Goal: Task Accomplishment & Management: Use online tool/utility

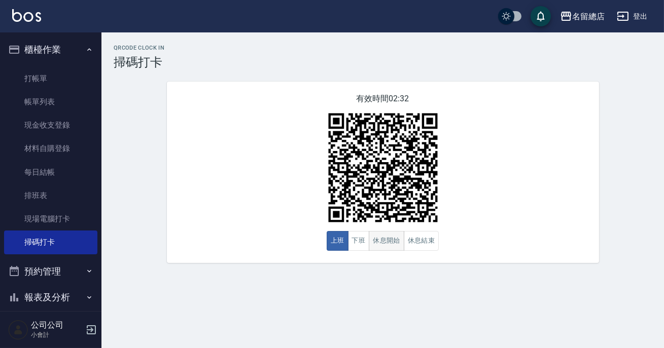
scroll to position [90, 0]
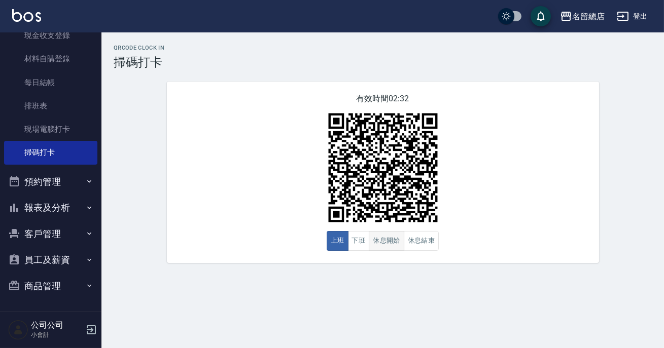
click at [374, 238] on button "休息開始" at bounding box center [386, 241] width 35 height 20
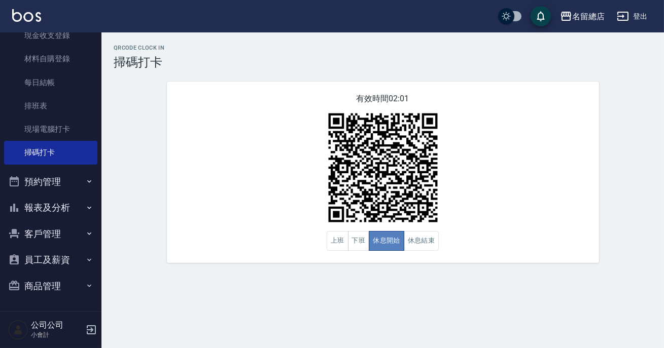
click at [374, 238] on button "休息開始" at bounding box center [386, 241] width 35 height 20
click at [422, 248] on button "休息結束" at bounding box center [421, 241] width 35 height 20
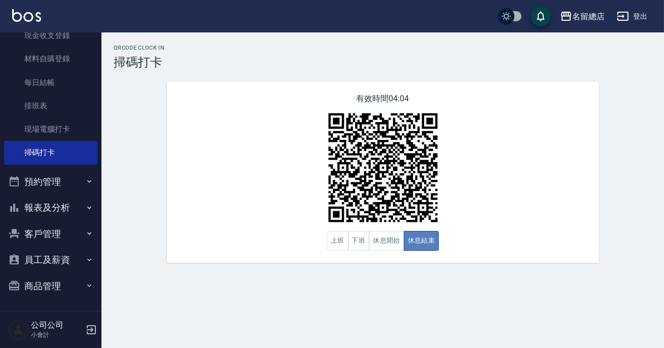
click at [422, 248] on button "休息結束" at bounding box center [421, 241] width 35 height 20
click at [394, 244] on button "休息開始" at bounding box center [386, 241] width 35 height 20
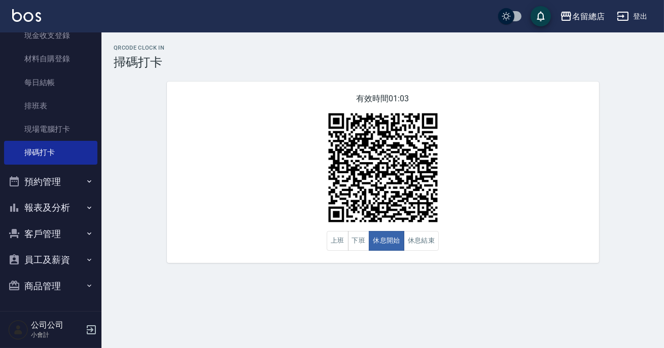
click at [663, 188] on div "QRcode Clock In 掃碼打卡 有效時間 01:03 上班 下班 休息開始 休息結束" at bounding box center [382, 154] width 562 height 219
click at [411, 240] on button "休息結束" at bounding box center [421, 241] width 35 height 20
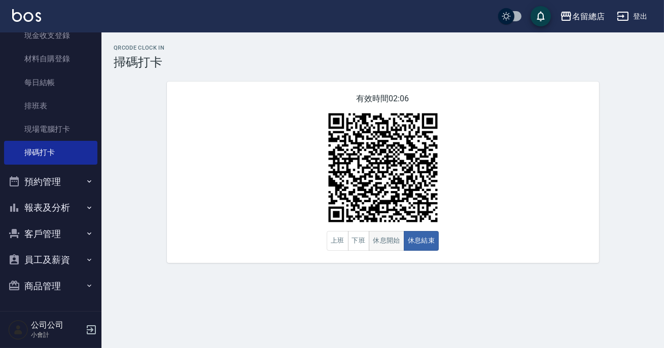
click at [384, 242] on button "休息開始" at bounding box center [386, 241] width 35 height 20
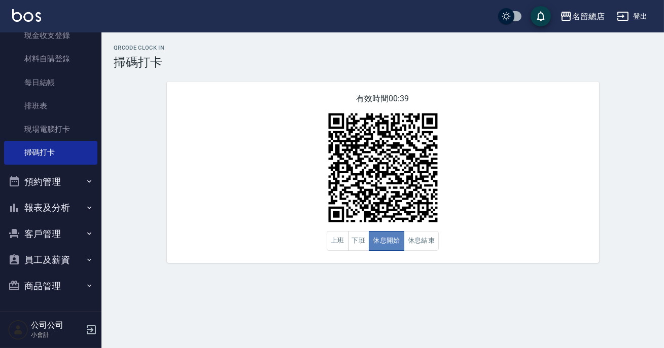
click at [384, 242] on button "休息開始" at bounding box center [386, 241] width 35 height 20
click at [237, 211] on div "有效時間 00:38 上班 下班 休息開始 休息結束" at bounding box center [383, 173] width 432 height 182
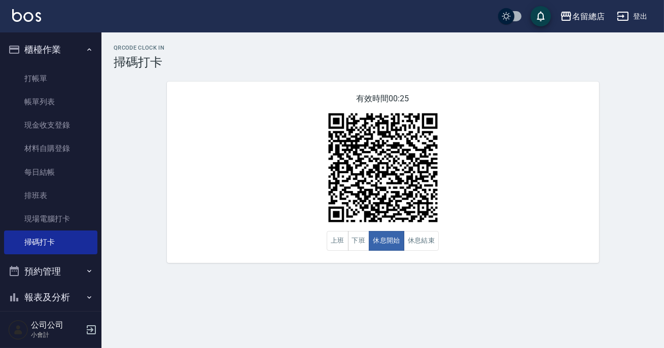
scroll to position [89, 0]
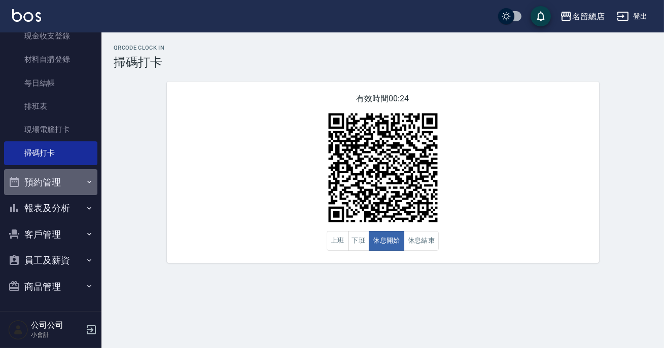
click at [85, 185] on icon "button" at bounding box center [89, 182] width 8 height 8
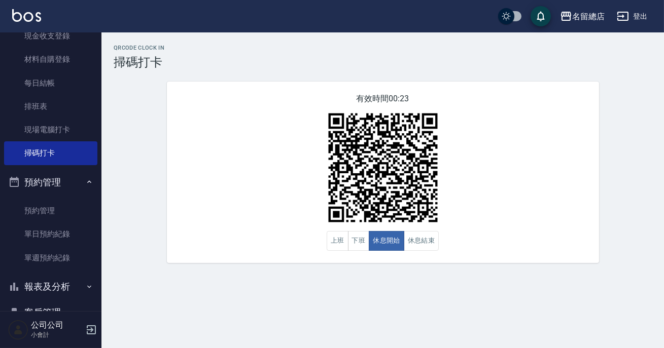
click at [90, 290] on button "報表及分析" at bounding box center [50, 287] width 93 height 26
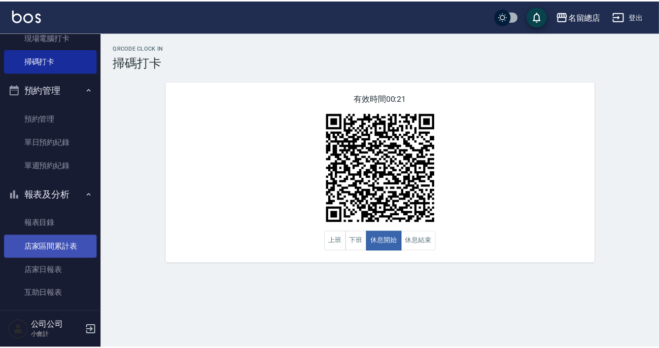
scroll to position [274, 0]
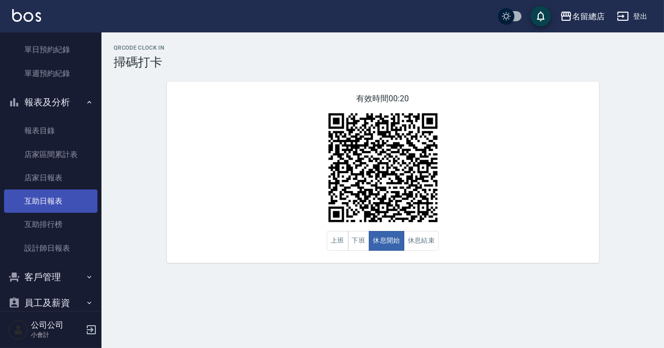
click at [77, 195] on link "互助日報表" at bounding box center [50, 201] width 93 height 23
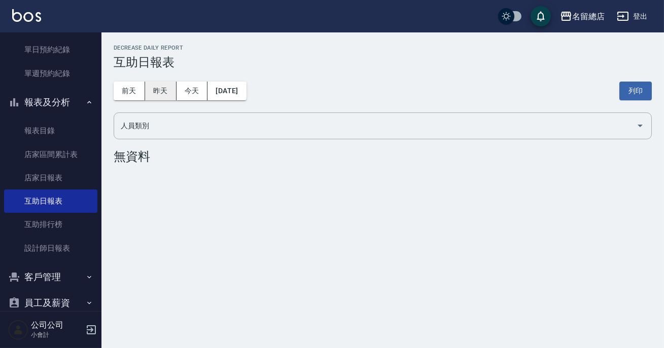
click at [157, 90] on button "昨天" at bounding box center [160, 91] width 31 height 19
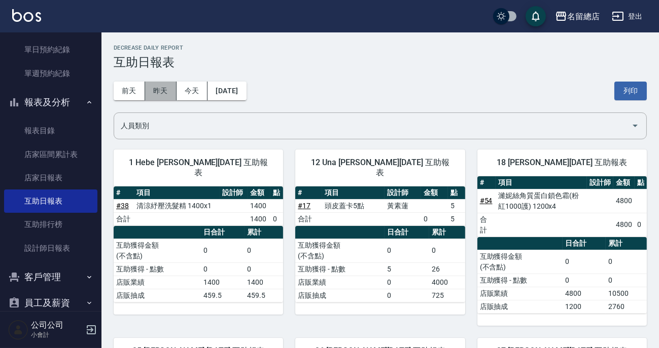
click at [159, 94] on button "昨天" at bounding box center [160, 91] width 31 height 19
click at [218, 91] on button "[DATE]" at bounding box center [226, 91] width 39 height 19
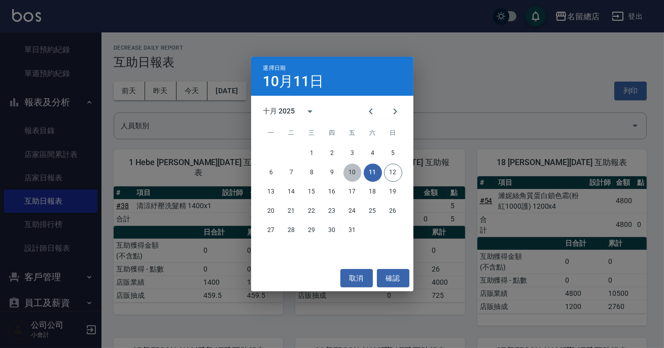
click at [350, 175] on button "10" at bounding box center [352, 173] width 18 height 18
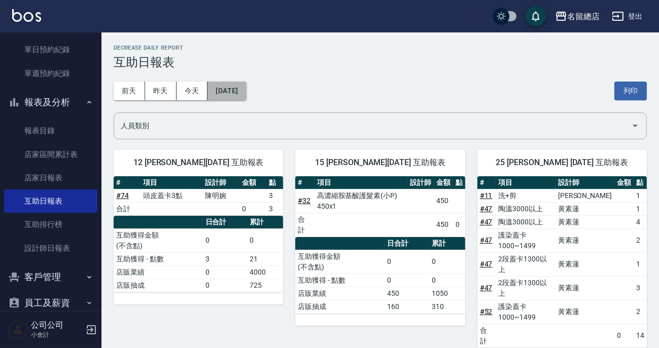
click at [245, 86] on button "[DATE]" at bounding box center [226, 91] width 39 height 19
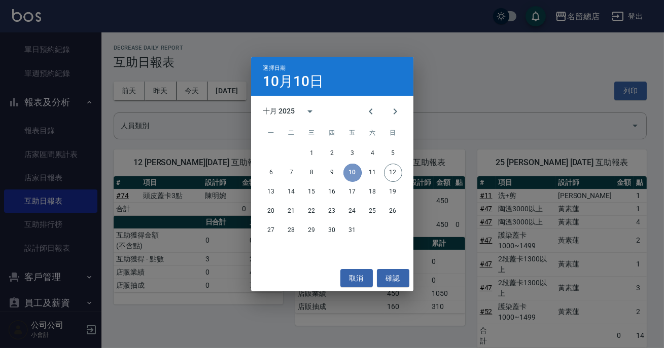
click at [356, 168] on button "10" at bounding box center [352, 173] width 18 height 18
click at [441, 84] on div "選擇日期 [DATE] 十月 2025 一 二 三 四 五 六 日 1 2 3 4 5 6 7 8 9 10 11 12 13 14 15 16 17 18 …" at bounding box center [332, 174] width 664 height 348
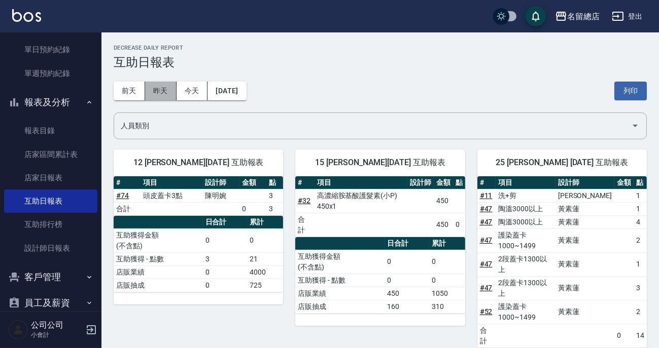
click at [166, 84] on button "昨天" at bounding box center [160, 91] width 31 height 19
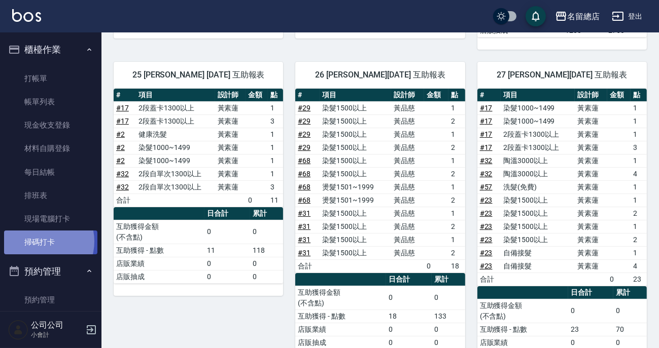
click at [41, 241] on link "掃碼打卡" at bounding box center [50, 242] width 93 height 23
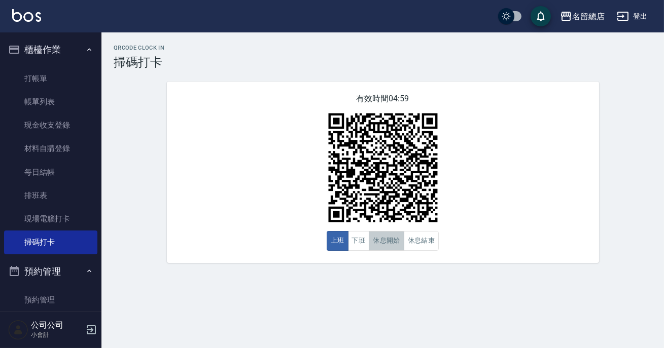
click at [377, 244] on button "休息開始" at bounding box center [386, 241] width 35 height 20
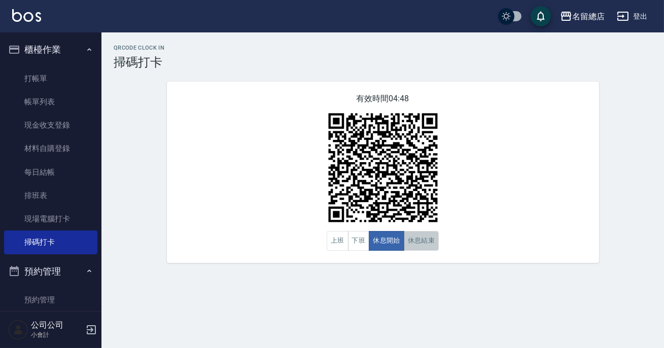
click at [409, 248] on button "休息結束" at bounding box center [421, 241] width 35 height 20
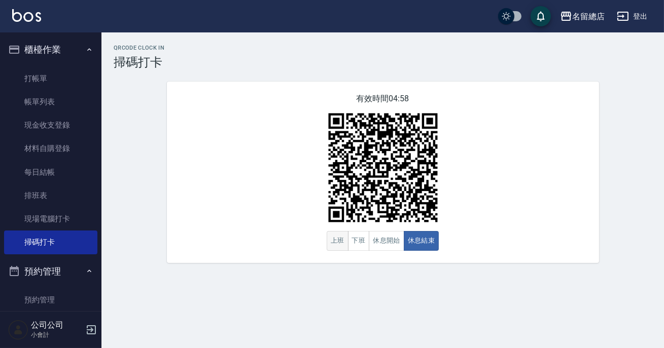
click at [338, 237] on button "上班" at bounding box center [338, 241] width 22 height 20
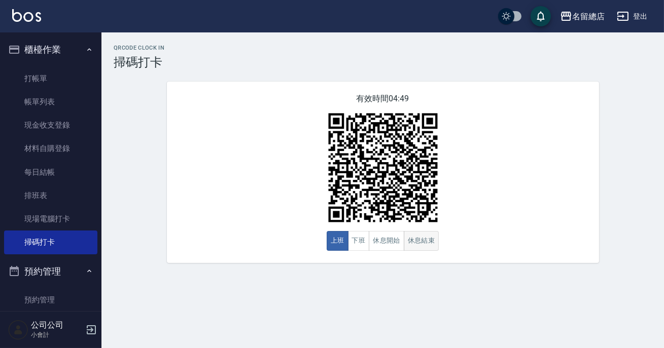
click at [414, 251] on button "休息結束" at bounding box center [421, 241] width 35 height 20
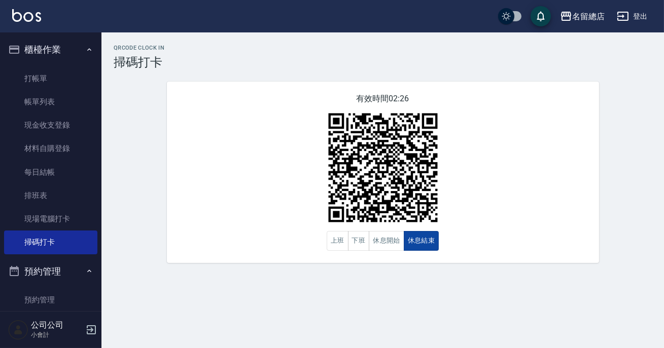
click at [415, 251] on button "休息結束" at bounding box center [421, 241] width 35 height 20
click at [397, 248] on button "休息開始" at bounding box center [386, 241] width 35 height 20
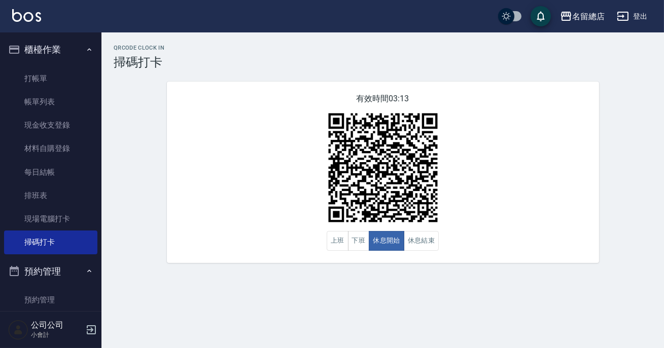
click at [498, 176] on div "有效時間 03:13 上班 下班 休息開始 休息結束" at bounding box center [383, 173] width 432 height 182
click at [424, 238] on button "休息結束" at bounding box center [421, 241] width 35 height 20
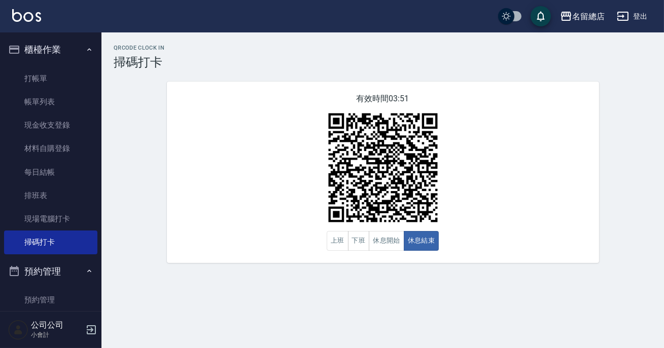
click at [305, 171] on div "有效時間 03:51 上班 下班 休息開始 休息結束" at bounding box center [383, 173] width 432 height 182
click at [371, 238] on button "休息開始" at bounding box center [386, 241] width 35 height 20
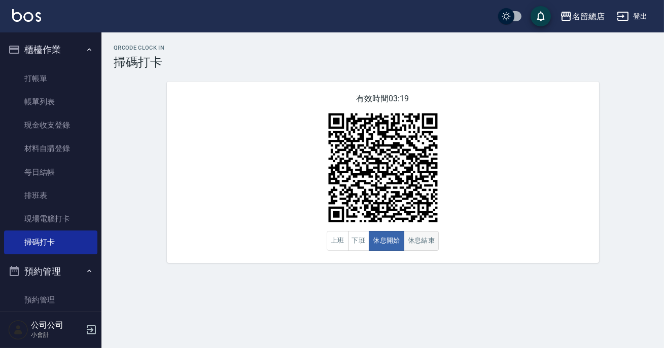
click at [413, 246] on button "休息結束" at bounding box center [421, 241] width 35 height 20
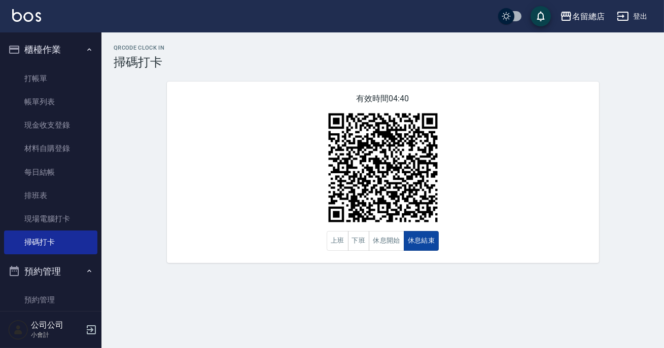
click at [412, 247] on button "休息結束" at bounding box center [421, 241] width 35 height 20
click at [389, 238] on button "休息開始" at bounding box center [386, 241] width 35 height 20
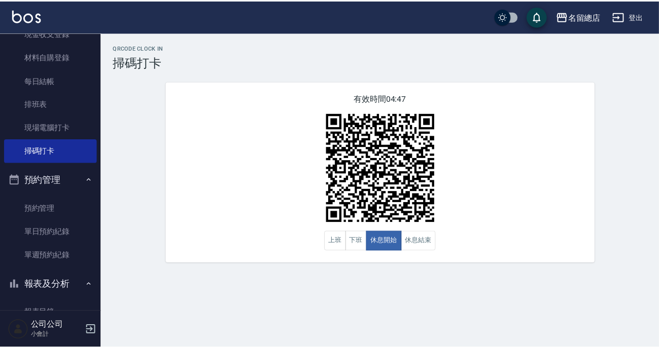
scroll to position [316, 0]
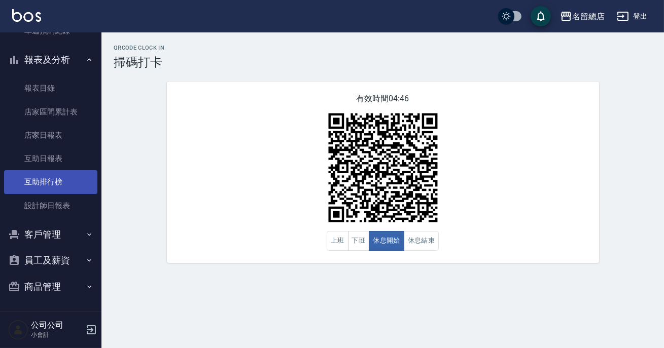
click at [56, 191] on link "互助排行榜" at bounding box center [50, 181] width 93 height 23
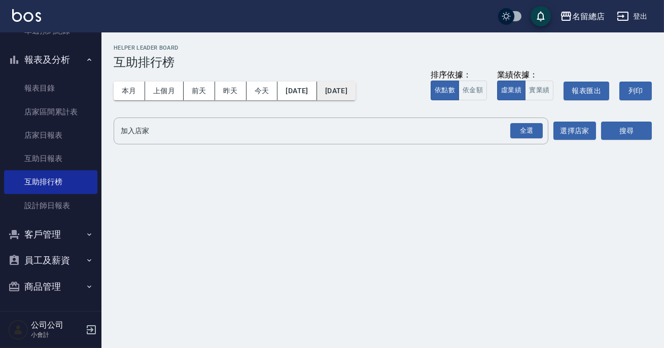
click at [345, 92] on button "[DATE]" at bounding box center [336, 91] width 39 height 19
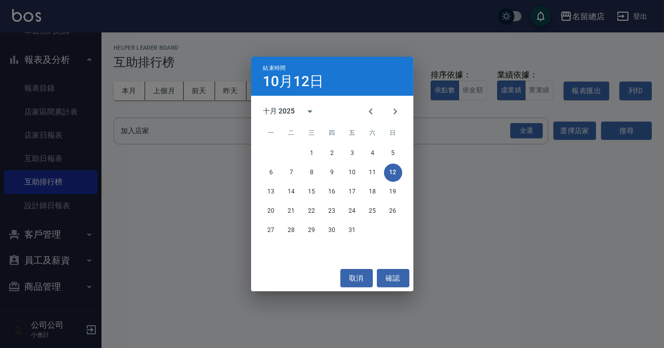
drag, startPoint x: 524, startPoint y: 168, endPoint x: 480, endPoint y: 319, distance: 157.3
click at [491, 260] on div "結束時間 [DATE] 十月 2025 一 二 三 四 五 六 日 1 2 3 4 5 6 7 8 9 10 11 12 13 14 15 16 17 18 …" at bounding box center [332, 174] width 664 height 348
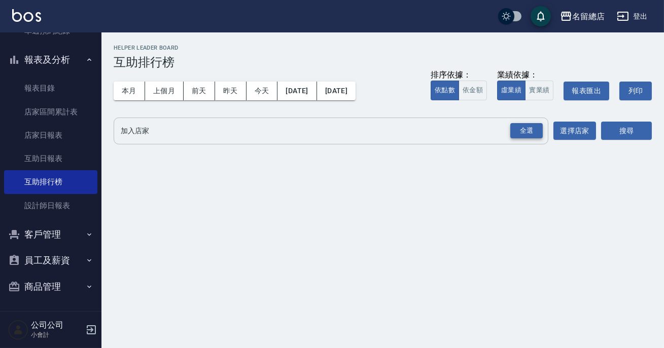
click at [522, 135] on div "全選" at bounding box center [526, 131] width 32 height 16
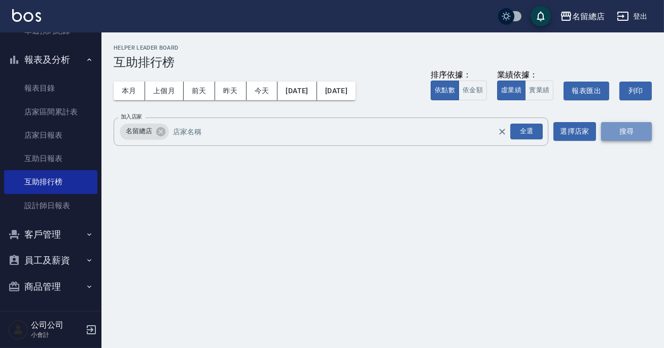
click at [618, 129] on button "搜尋" at bounding box center [626, 131] width 51 height 19
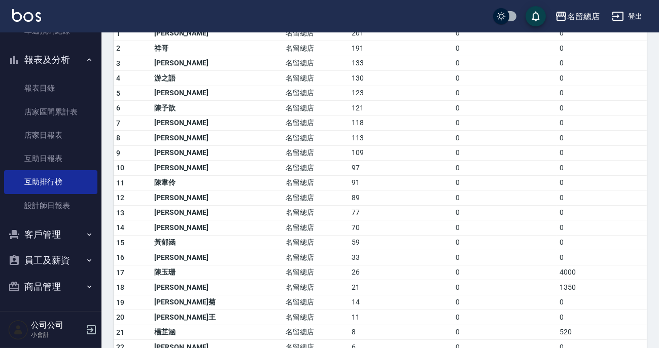
scroll to position [92, 0]
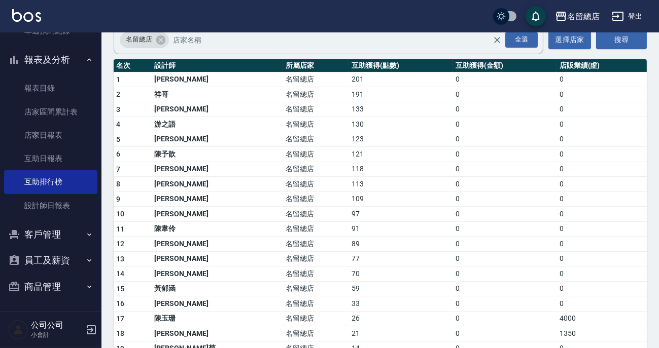
click at [349, 78] on td "201" at bounding box center [401, 79] width 104 height 15
click at [47, 165] on link "互助日報表" at bounding box center [50, 158] width 93 height 23
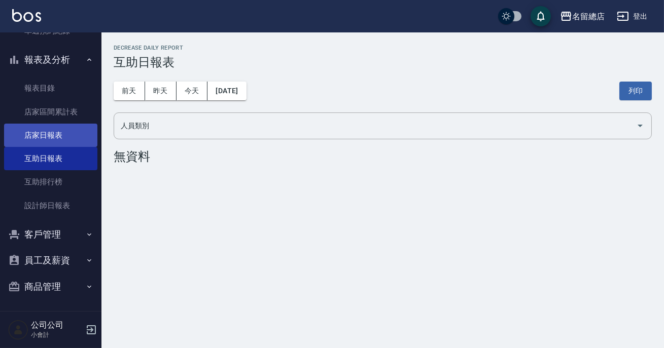
click at [41, 127] on link "店家日報表" at bounding box center [50, 135] width 93 height 23
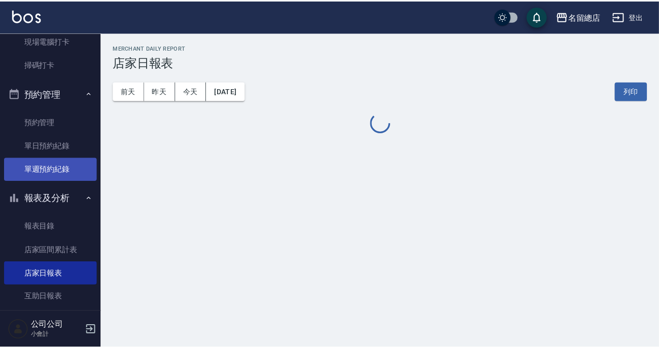
scroll to position [132, 0]
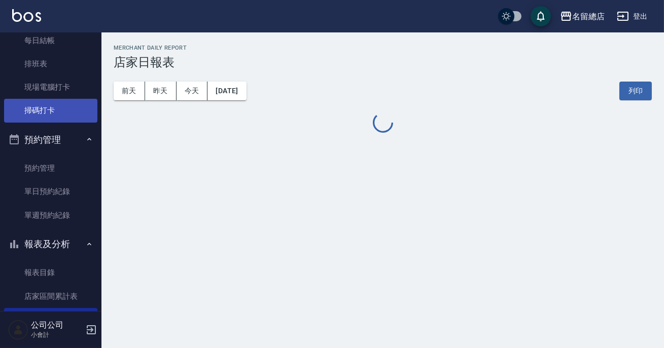
click at [48, 109] on link "掃碼打卡" at bounding box center [50, 110] width 93 height 23
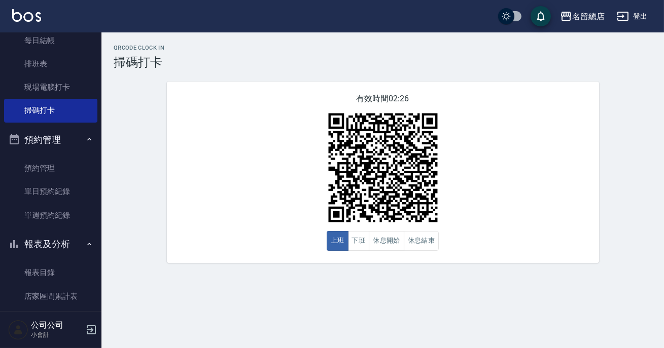
drag, startPoint x: 433, startPoint y: 235, endPoint x: 432, endPoint y: 230, distance: 5.7
click at [433, 235] on button "休息結束" at bounding box center [421, 241] width 35 height 20
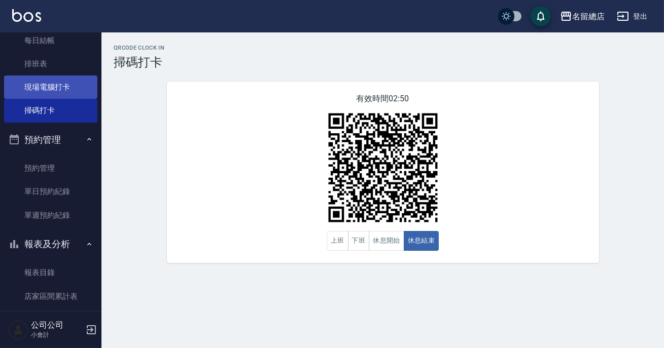
drag, startPoint x: 426, startPoint y: 195, endPoint x: 56, endPoint y: 85, distance: 385.7
click at [56, 85] on link "現場電腦打卡" at bounding box center [50, 87] width 93 height 23
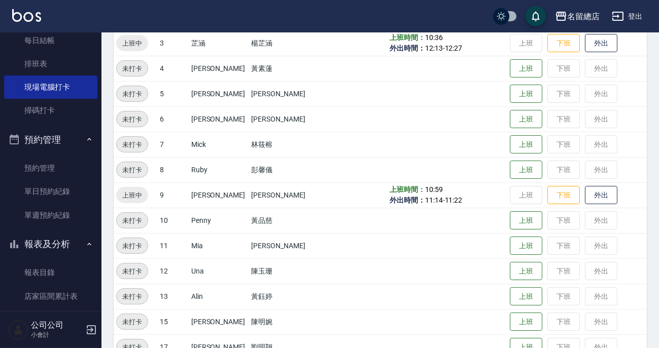
scroll to position [276, 0]
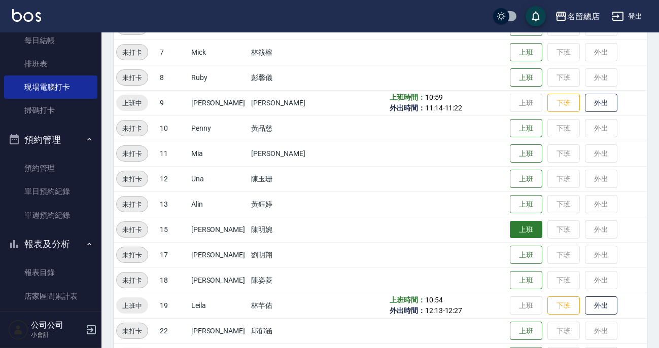
click at [518, 231] on button "上班" at bounding box center [526, 230] width 32 height 18
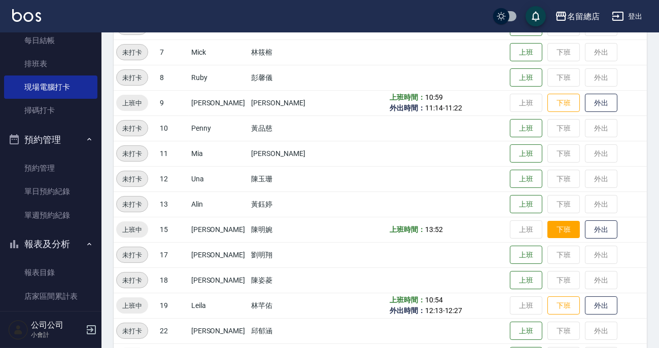
click at [558, 233] on button "下班" at bounding box center [563, 230] width 32 height 18
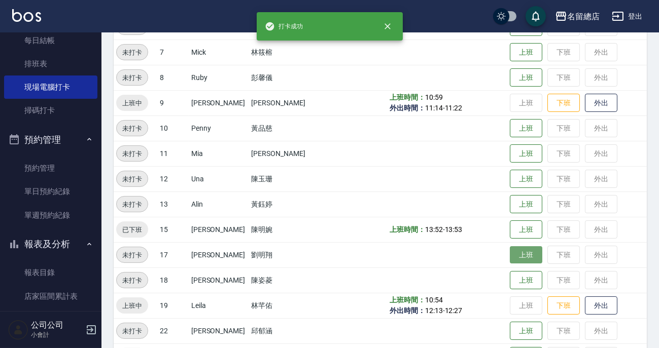
click at [512, 258] on button "上班" at bounding box center [526, 255] width 32 height 18
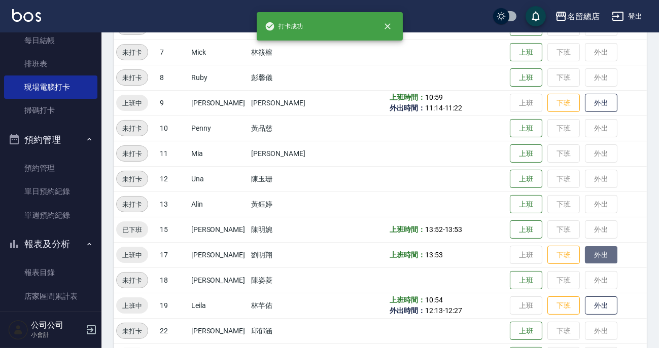
click at [597, 256] on button "外出" at bounding box center [601, 255] width 32 height 18
click at [392, 29] on button "close" at bounding box center [387, 26] width 22 height 22
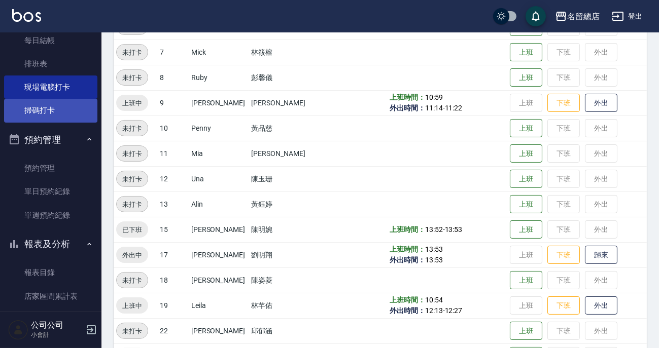
click at [51, 114] on link "掃碼打卡" at bounding box center [50, 110] width 93 height 23
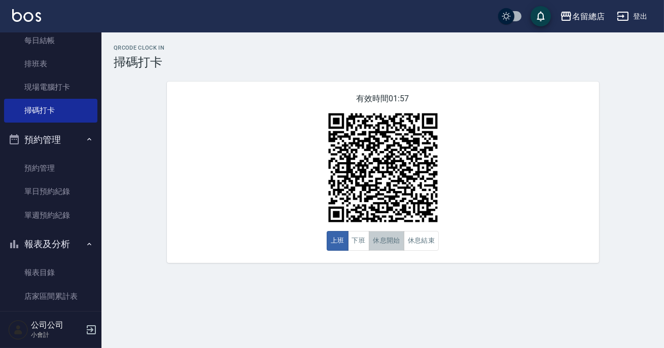
drag, startPoint x: 51, startPoint y: 113, endPoint x: 391, endPoint y: 250, distance: 367.1
click at [392, 251] on button "休息開始" at bounding box center [386, 241] width 35 height 20
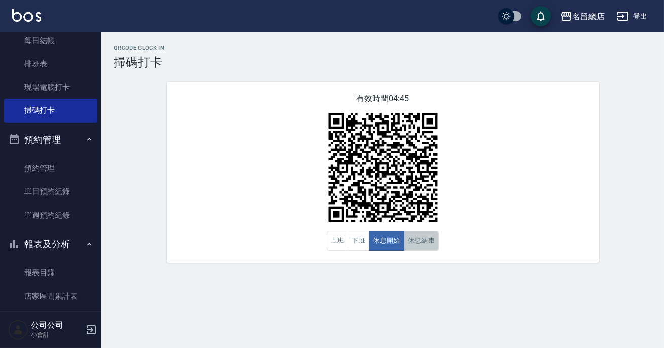
drag, startPoint x: 264, startPoint y: 14, endPoint x: 429, endPoint y: 242, distance: 282.2
click at [429, 242] on button "休息結束" at bounding box center [421, 241] width 35 height 20
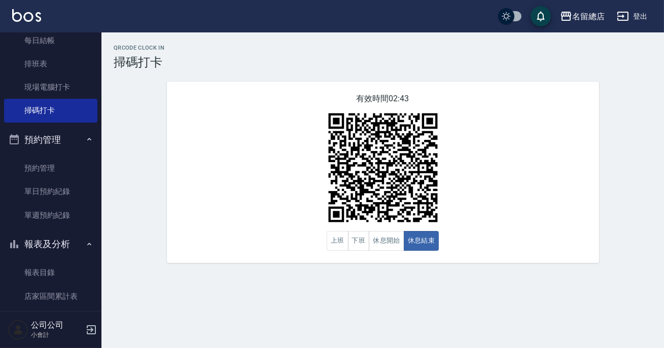
click at [433, 228] on img at bounding box center [382, 167] width 127 height 127
click at [374, 243] on button "休息開始" at bounding box center [386, 241] width 35 height 20
